Goal: Find specific fact: Find specific fact

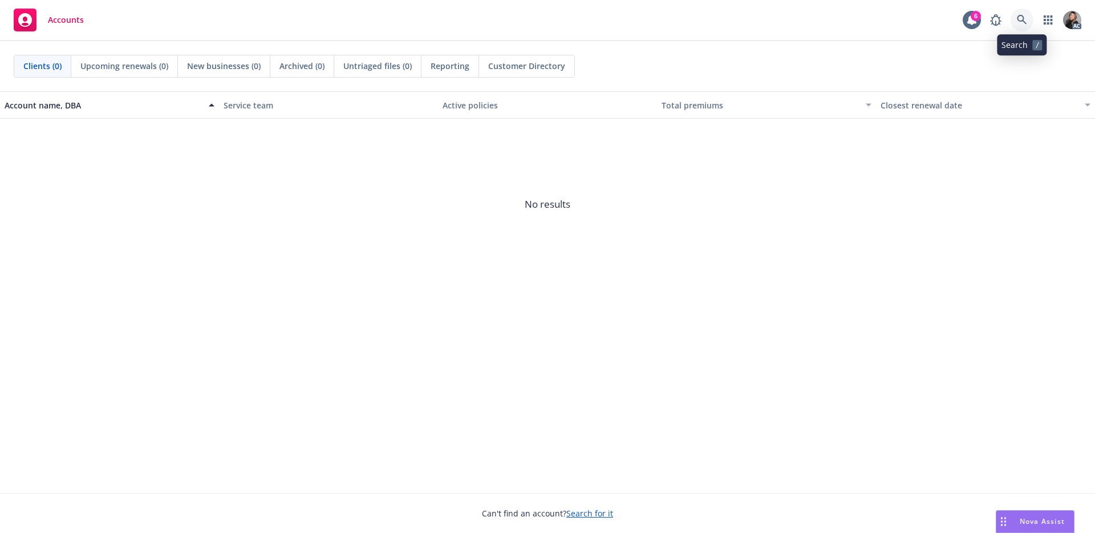
click at [1024, 18] on icon at bounding box center [1022, 20] width 10 height 10
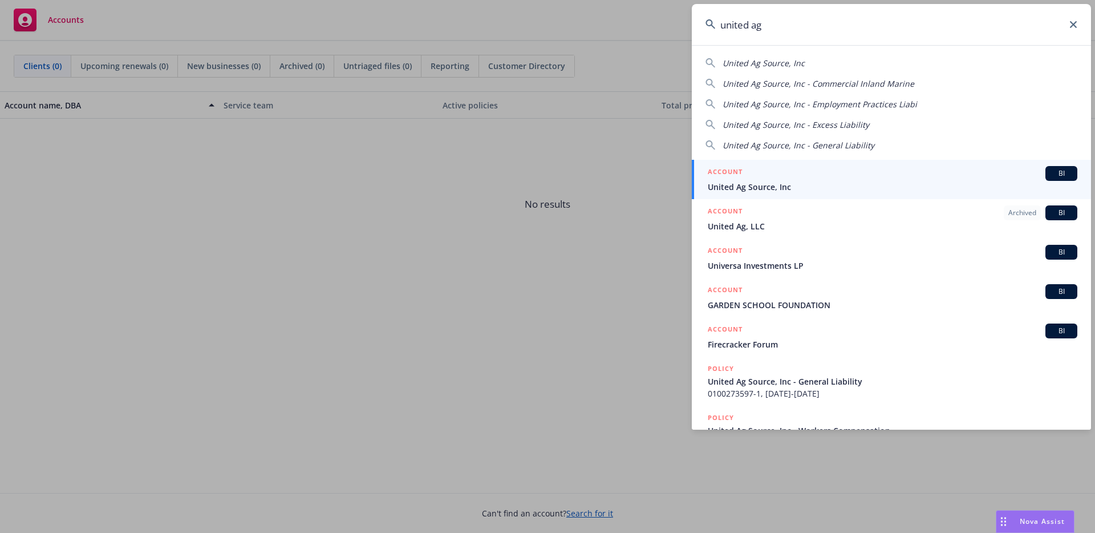
type input "united ag"
click at [802, 175] on div "ACCOUNT BI" at bounding box center [893, 173] width 370 height 15
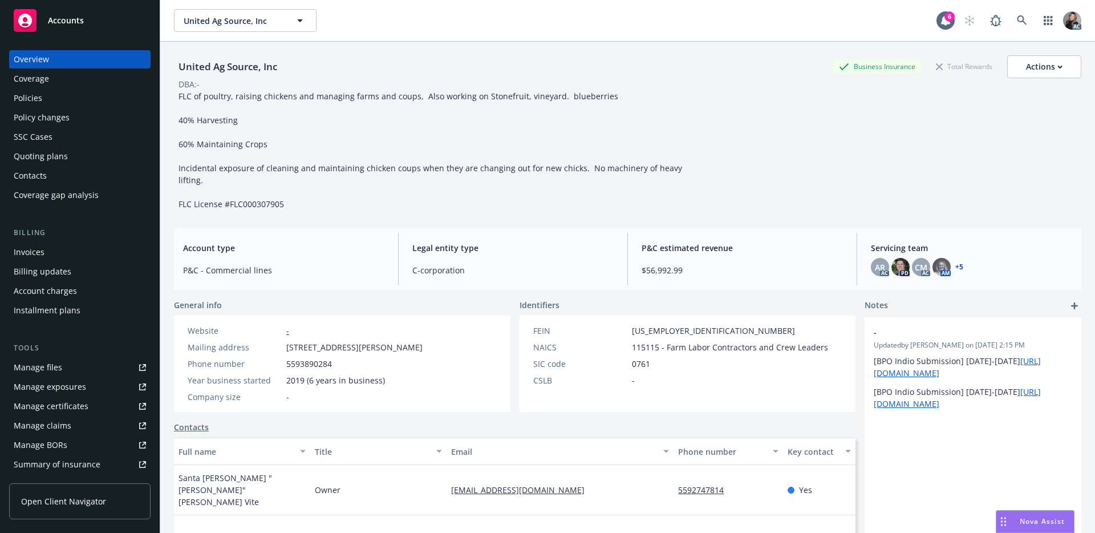
click at [65, 97] on div "Policies" at bounding box center [80, 98] width 132 height 18
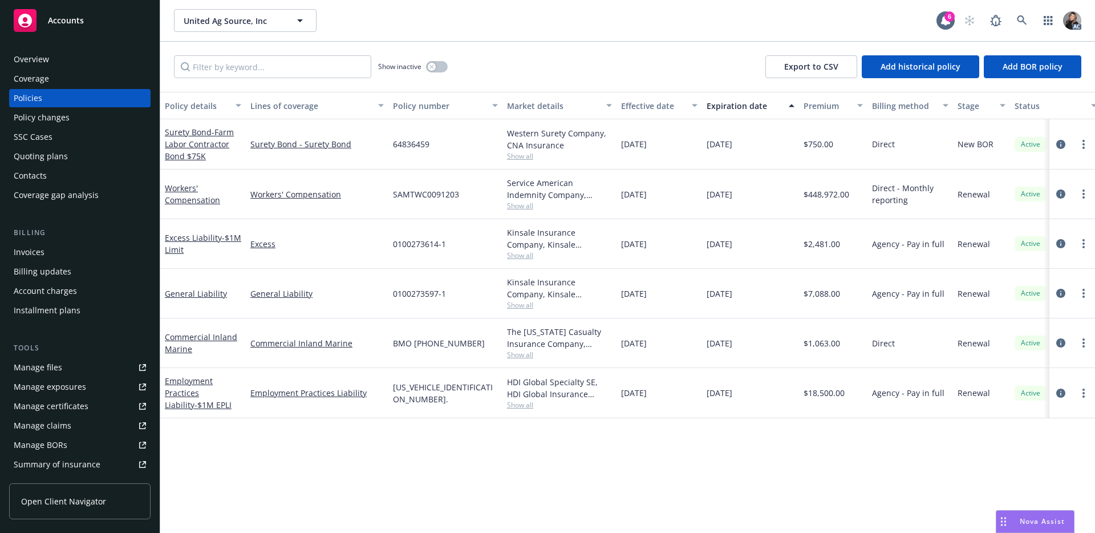
click at [516, 205] on span "Show all" at bounding box center [559, 206] width 105 height 10
click at [591, 44] on div "Show inactive Export to CSV Add historical policy Add BOR policy" at bounding box center [627, 67] width 935 height 50
drag, startPoint x: 468, startPoint y: 189, endPoint x: 389, endPoint y: 195, distance: 79.5
click at [389, 195] on div "SAMTWC0091203" at bounding box center [446, 194] width 114 height 50
copy span "SAMTWC0091203"
